Goal: Task Accomplishment & Management: Complete application form

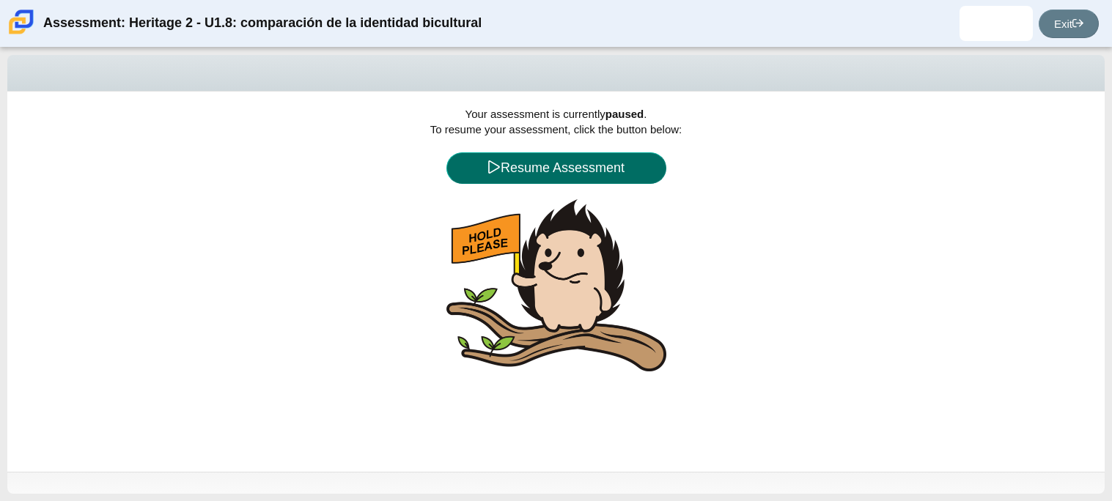
click at [610, 163] on button "Resume Assessment" at bounding box center [556, 168] width 220 height 32
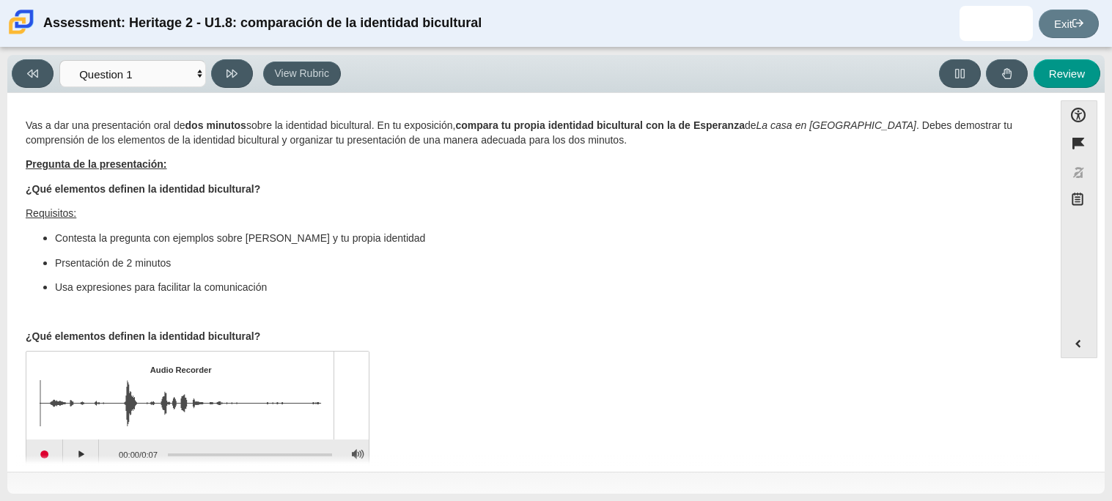
scroll to position [23, 0]
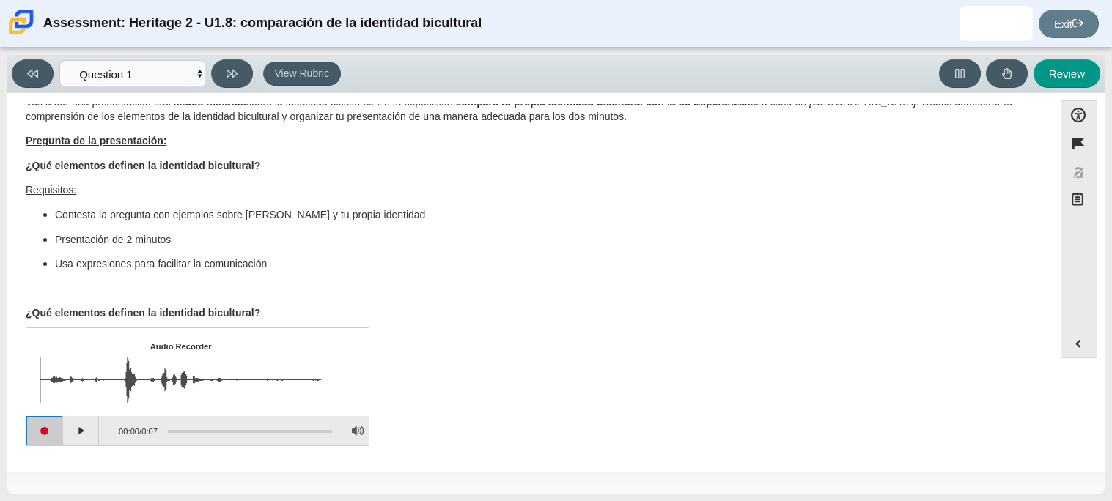
click at [43, 435] on button "Start recording" at bounding box center [44, 430] width 37 height 29
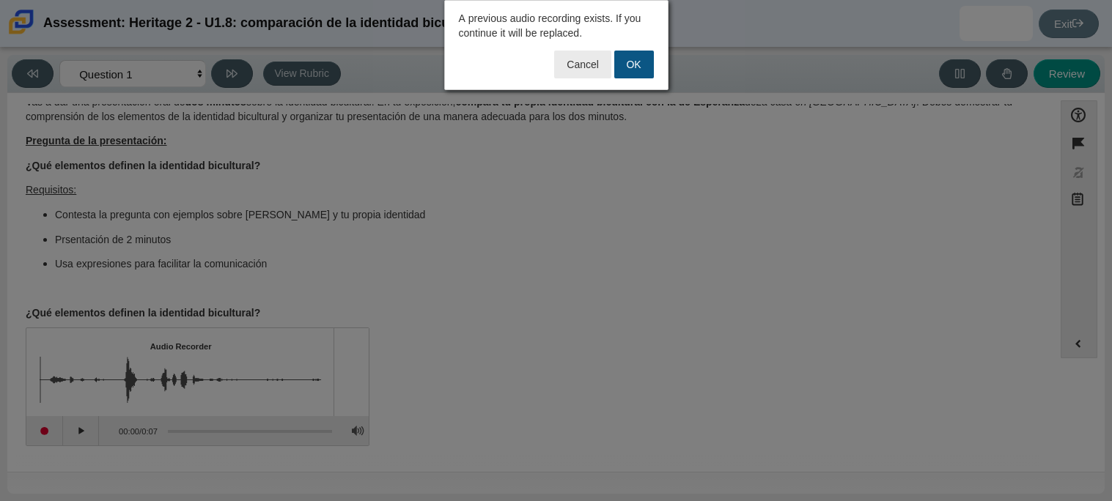
click at [638, 59] on button "OK" at bounding box center [634, 65] width 40 height 28
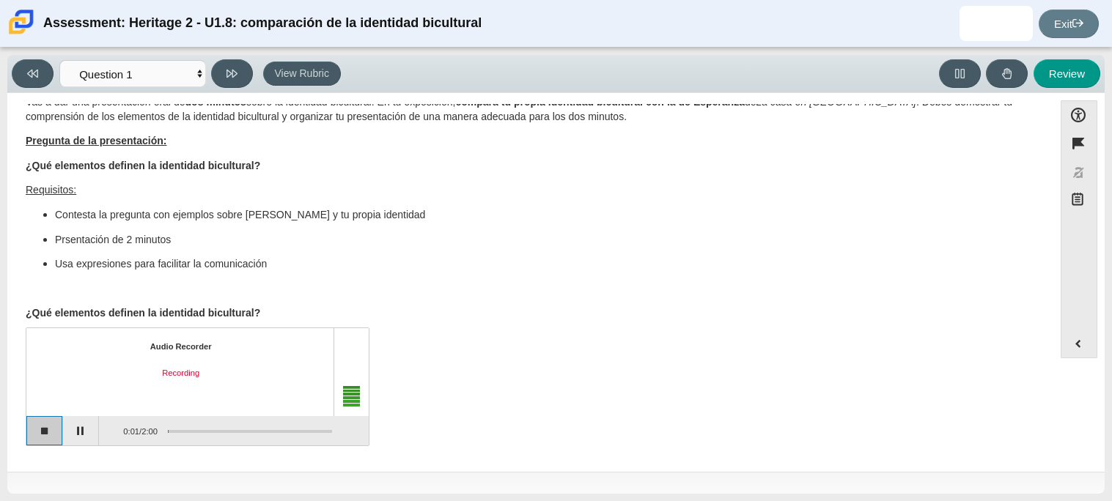
click at [48, 431] on button "Stop recording" at bounding box center [44, 430] width 37 height 29
click at [90, 432] on button "Play" at bounding box center [81, 430] width 37 height 29
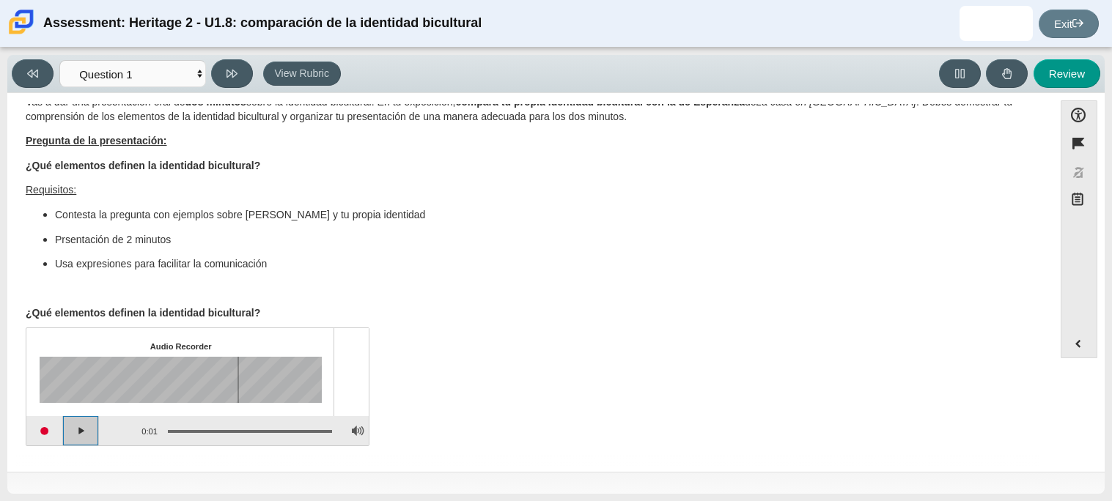
click at [90, 432] on button "Play" at bounding box center [81, 430] width 37 height 29
click at [54, 428] on button "Start recording" at bounding box center [44, 430] width 37 height 29
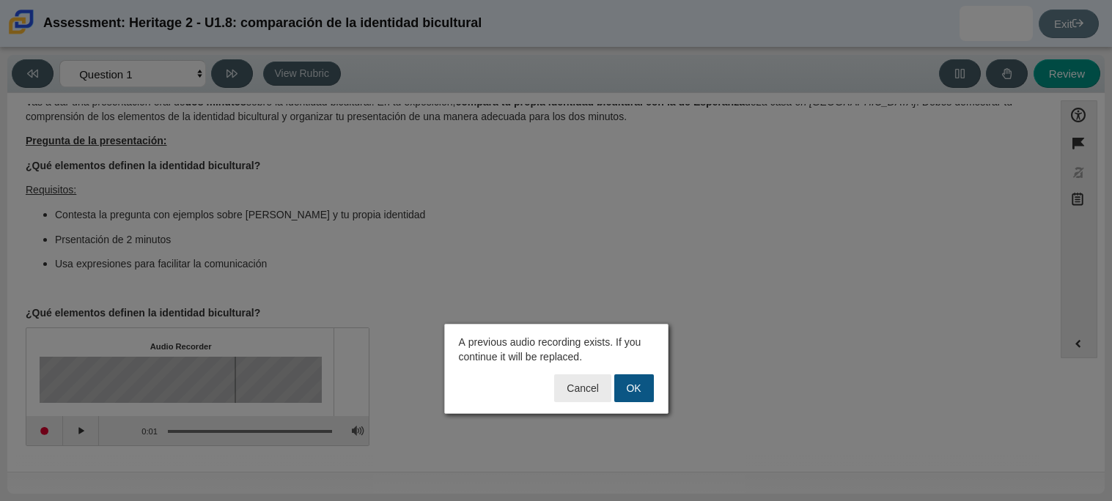
click at [633, 397] on button "OK" at bounding box center [634, 389] width 40 height 28
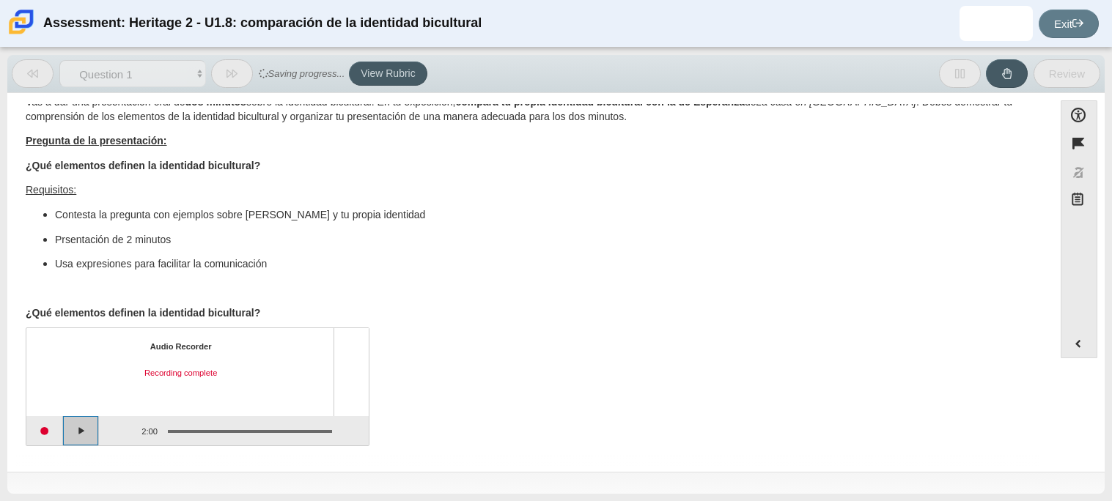
click at [85, 428] on button "Play" at bounding box center [81, 430] width 37 height 29
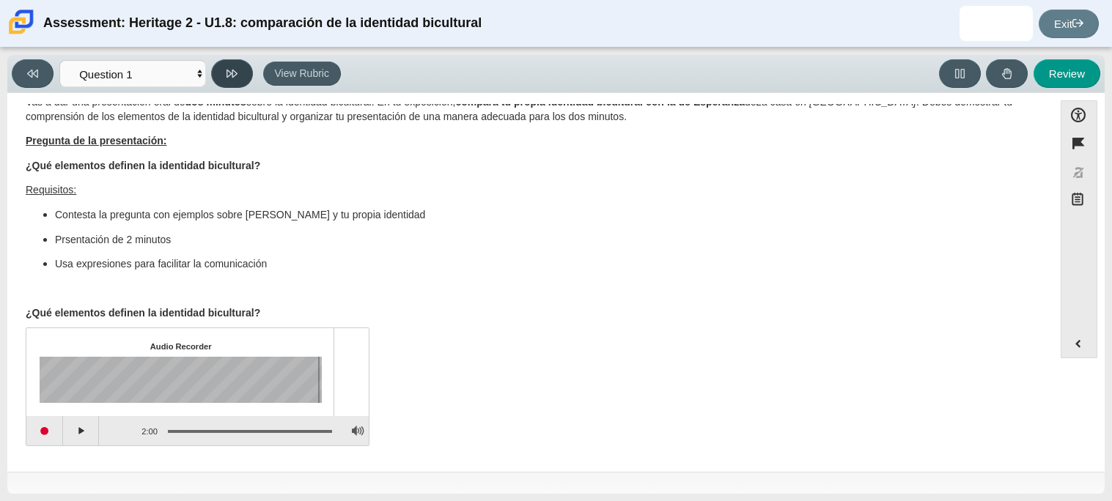
click at [232, 82] on button at bounding box center [232, 73] width 42 height 29
select select "review"
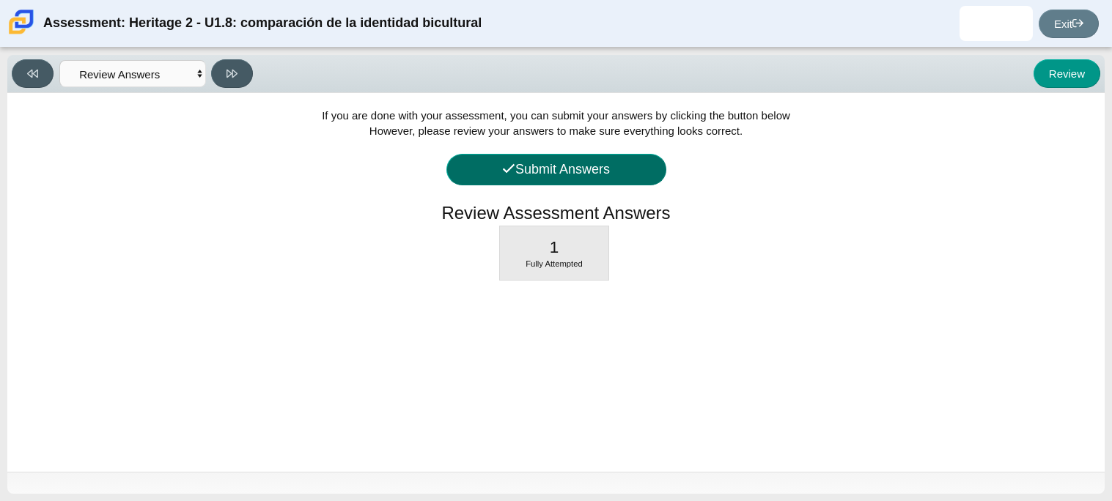
click at [648, 177] on button "Submit Answers" at bounding box center [556, 170] width 220 height 32
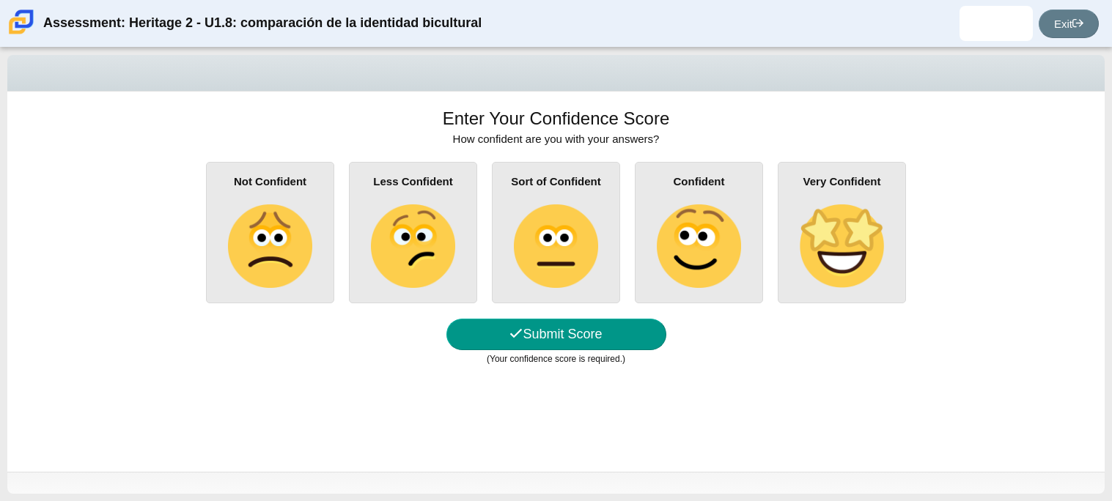
click at [846, 209] on img at bounding box center [842, 247] width 84 height 84
click at [0, 0] on input "Very Confident" at bounding box center [0, 0] width 0 height 0
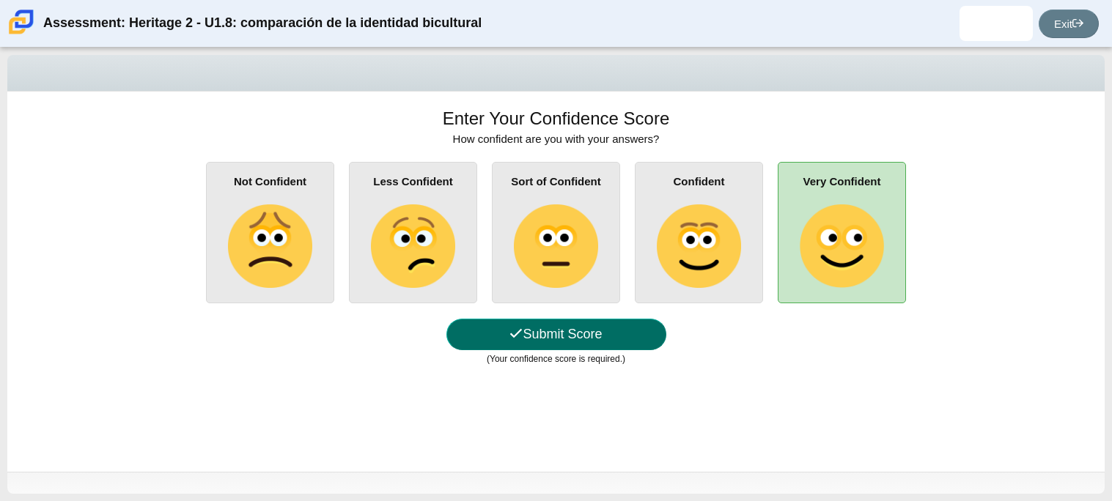
click at [640, 332] on button "Submit Score" at bounding box center [556, 335] width 220 height 32
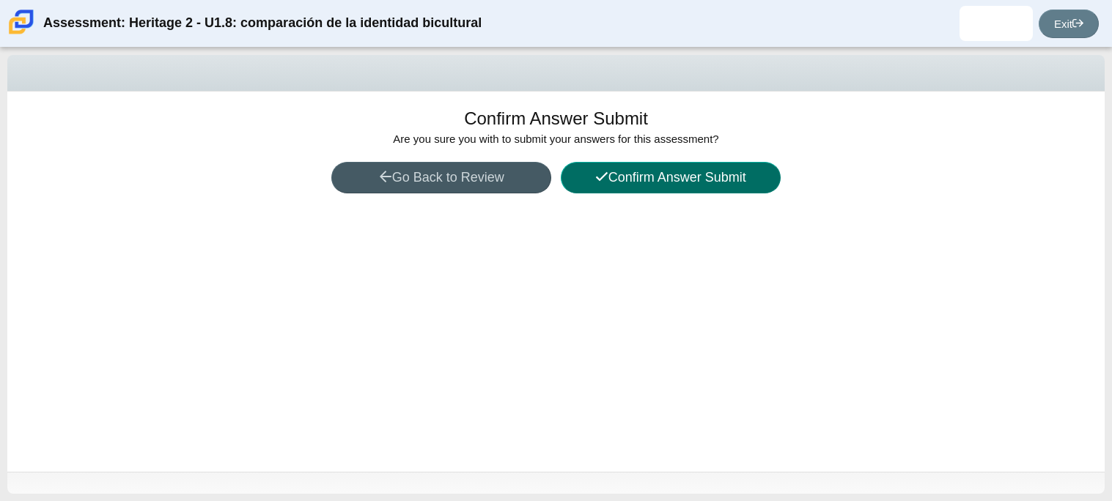
click at [703, 169] on button "Confirm Answer Submit" at bounding box center [671, 178] width 220 height 32
